Goal: Task Accomplishment & Management: Manage account settings

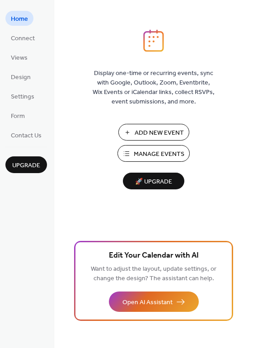
click at [155, 128] on span "Add New Event" at bounding box center [159, 132] width 49 height 9
click at [156, 153] on span "Manage Events" at bounding box center [159, 154] width 51 height 9
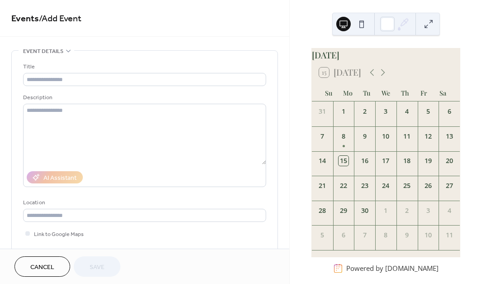
click at [427, 192] on div "26" at bounding box center [427, 183] width 21 height 16
click at [423, 189] on div "26" at bounding box center [428, 185] width 10 height 10
click at [423, 190] on div "26" at bounding box center [428, 185] width 10 height 10
click at [426, 190] on div "26" at bounding box center [428, 185] width 10 height 10
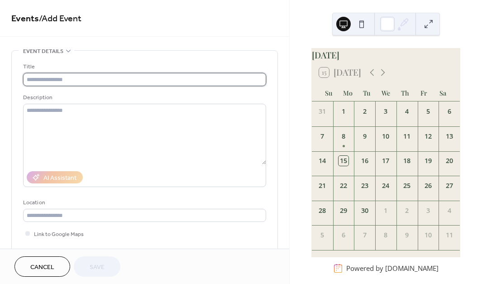
click at [139, 80] on input "text" at bounding box center [144, 79] width 243 height 13
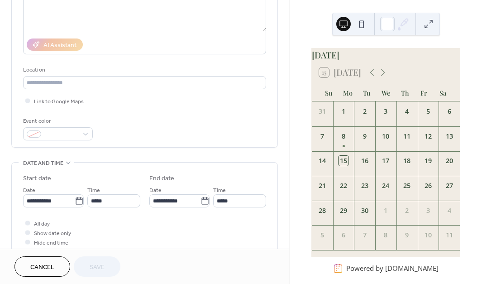
scroll to position [189, 0]
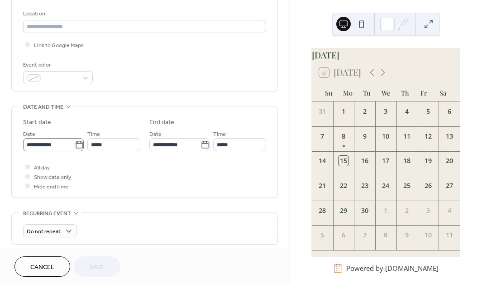
click at [73, 141] on label "**********" at bounding box center [53, 144] width 61 height 13
click at [73, 141] on input "**********" at bounding box center [49, 144] width 52 height 13
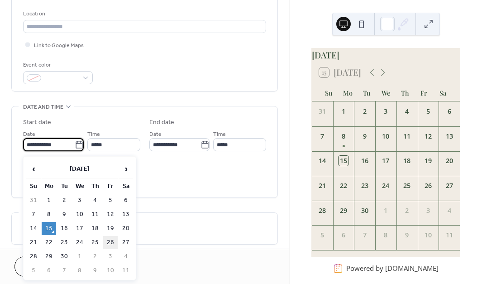
click at [116, 240] on td "26" at bounding box center [110, 242] width 14 height 13
type input "**********"
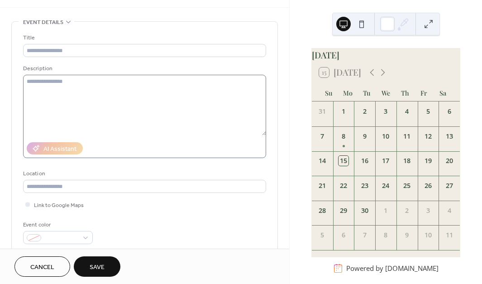
scroll to position [14, 0]
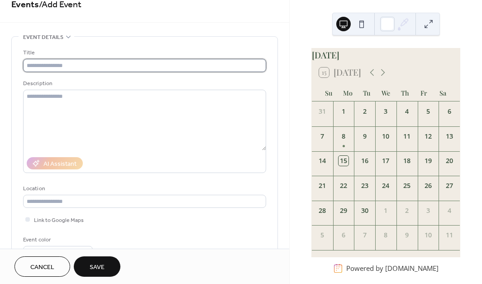
click at [88, 61] on input "text" at bounding box center [144, 65] width 243 height 13
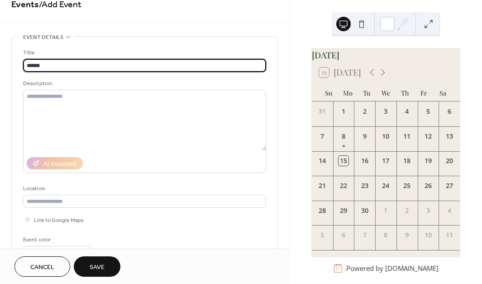
type input "******"
click at [106, 264] on button "Save" at bounding box center [97, 266] width 47 height 20
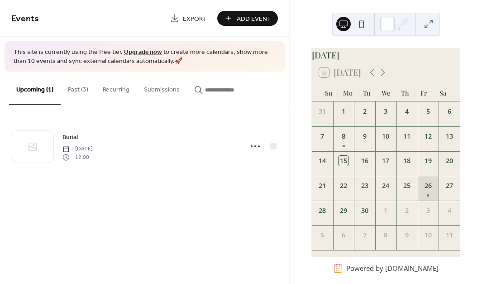
click at [420, 194] on div "26" at bounding box center [427, 187] width 21 height 25
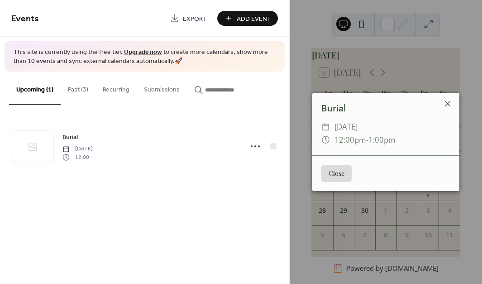
click at [447, 102] on icon at bounding box center [447, 103] width 11 height 11
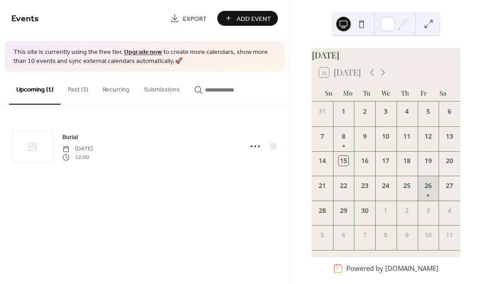
click at [421, 190] on div "26" at bounding box center [427, 187] width 21 height 25
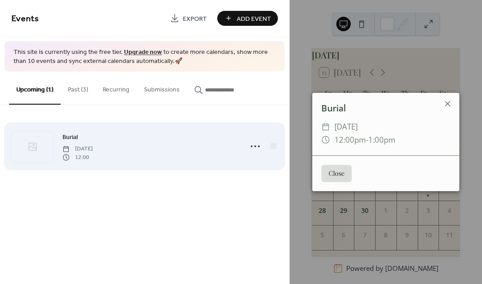
click at [334, 171] on button "Close" at bounding box center [336, 173] width 30 height 17
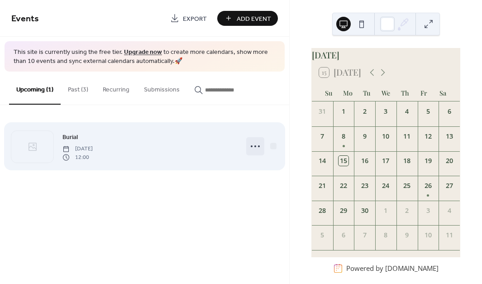
click at [260, 144] on icon at bounding box center [255, 146] width 14 height 14
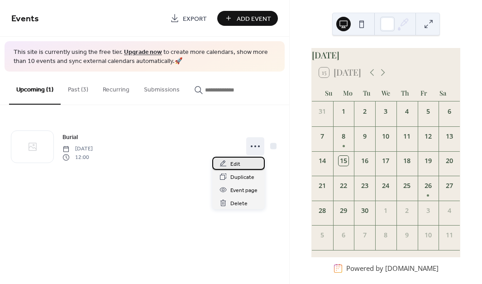
click at [247, 164] on div "Edit" at bounding box center [238, 162] width 52 height 13
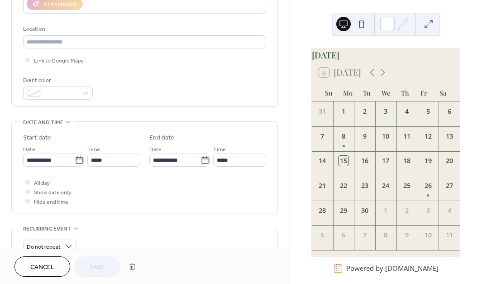
scroll to position [171, 0]
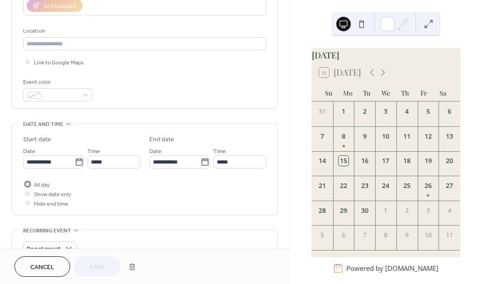
click at [47, 187] on span "All day" at bounding box center [42, 184] width 16 height 9
click at [81, 263] on button "Save" at bounding box center [97, 266] width 47 height 20
